Goal: Transaction & Acquisition: Purchase product/service

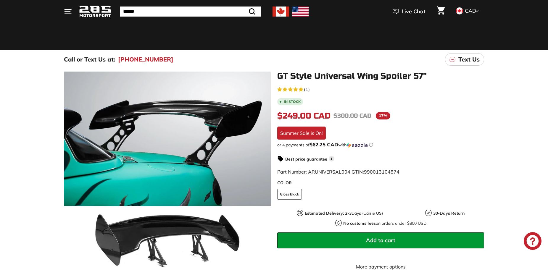
scroll to position [59, 0]
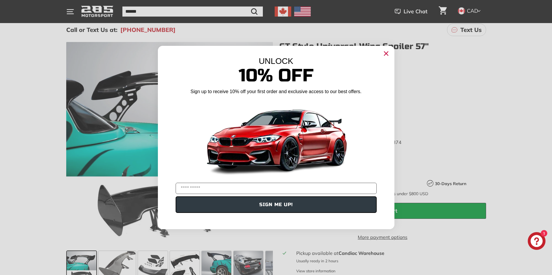
click at [388, 53] on circle "Close dialog" at bounding box center [386, 53] width 9 height 9
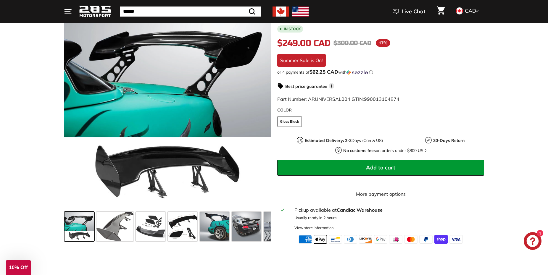
scroll to position [118, 0]
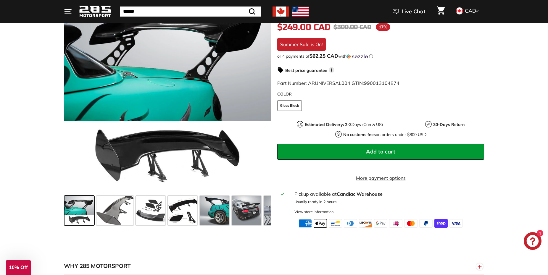
click at [321, 215] on div "View store information" at bounding box center [313, 212] width 39 height 6
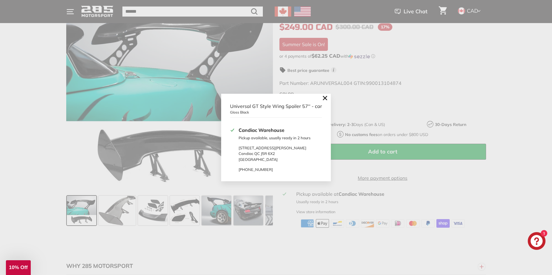
click at [328, 98] on icon ".cls-1{fill:none;stroke:#000;stroke-miterlimit:10;stroke-width:2px}" at bounding box center [325, 98] width 8 height 8
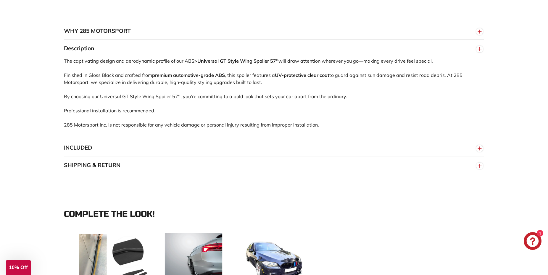
scroll to position [355, 0]
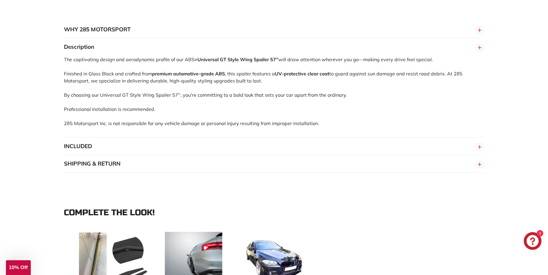
click at [432, 167] on button "SHIPPING & RETURN" at bounding box center [274, 164] width 420 height 18
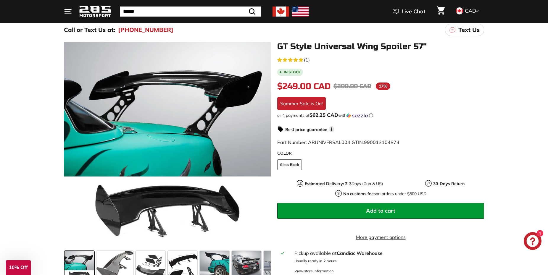
scroll to position [0, 0]
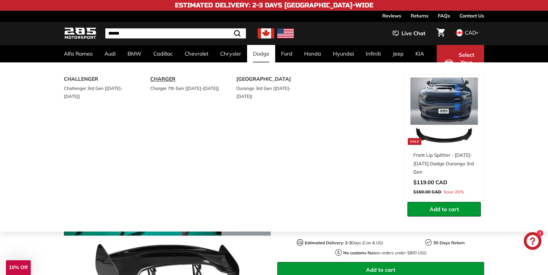
click at [183, 79] on link "CHARGER" at bounding box center [185, 79] width 70 height 10
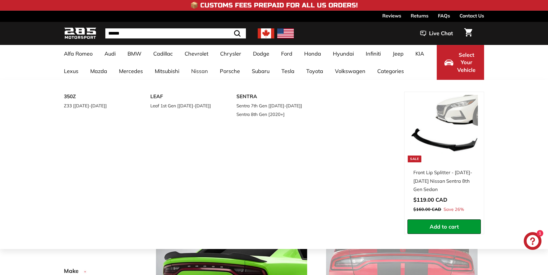
select select "**********"
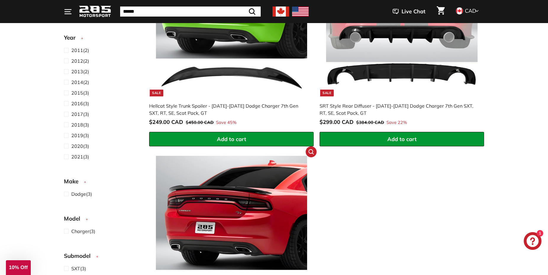
scroll to position [266, 0]
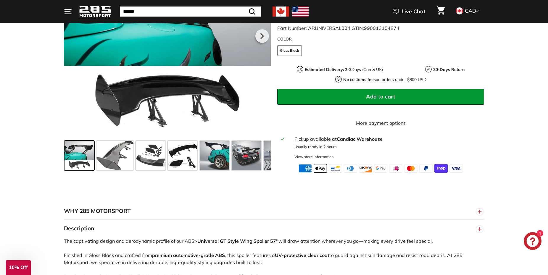
scroll to position [59, 0]
